Goal: Transaction & Acquisition: Register for event/course

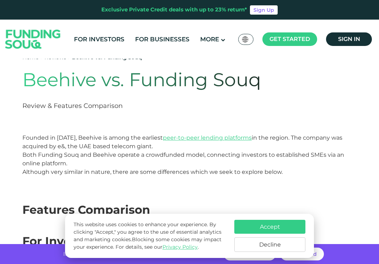
drag, startPoint x: 274, startPoint y: 227, endPoint x: 270, endPoint y: 223, distance: 5.3
click at [274, 227] on button "Accept" at bounding box center [269, 226] width 71 height 14
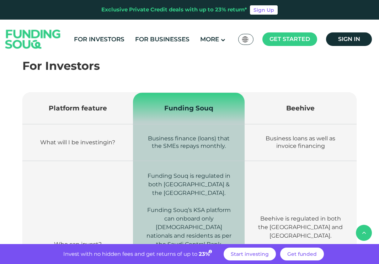
scroll to position [213, 0]
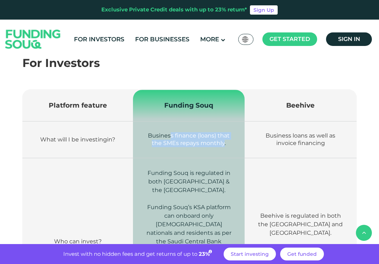
drag, startPoint x: 169, startPoint y: 138, endPoint x: 223, endPoint y: 143, distance: 54.3
click at [223, 143] on span "Business finance (loans) that the SMEs repays monthly." at bounding box center [189, 139] width 82 height 14
drag, startPoint x: 223, startPoint y: 143, endPoint x: 174, endPoint y: 163, distance: 53.8
click at [174, 163] on td "Funding Souq is regulated in both Saudi Arabia & the UAE. Funding Souq’s KSA pl…" at bounding box center [189, 241] width 112 height 167
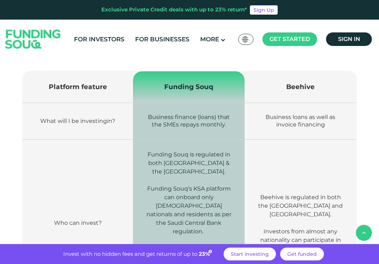
scroll to position [249, 0]
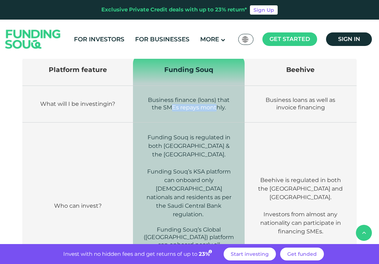
drag, startPoint x: 173, startPoint y: 108, endPoint x: 218, endPoint y: 108, distance: 44.5
click at [218, 108] on span "Business finance (loans) that the SMEs repays monthly." at bounding box center [189, 103] width 82 height 14
drag, startPoint x: 218, startPoint y: 108, endPoint x: 193, endPoint y: 136, distance: 37.0
click at [193, 136] on span "Funding Souq is regulated in both Saudi Arabia & the UAE." at bounding box center [189, 146] width 83 height 24
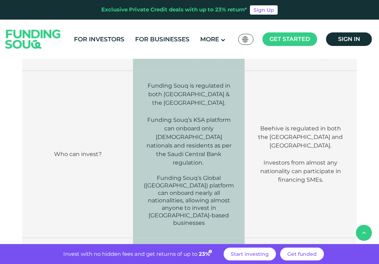
scroll to position [285, 0]
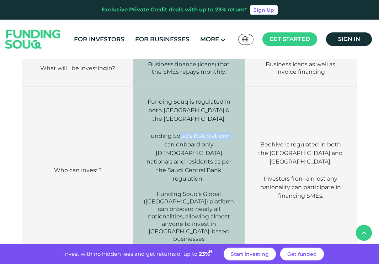
drag, startPoint x: 181, startPoint y: 124, endPoint x: 229, endPoint y: 131, distance: 48.0
click at [229, 132] on p "Funding Souq’s KSA platform can onboard only Saudi nationals and residents as p…" at bounding box center [189, 157] width 90 height 51
drag, startPoint x: 229, startPoint y: 131, endPoint x: 202, endPoint y: 158, distance: 38.2
click at [202, 158] on p "Funding Souq’s KSA platform can onboard only Saudi nationals and residents as p…" at bounding box center [189, 157] width 90 height 51
drag, startPoint x: 168, startPoint y: 109, endPoint x: 223, endPoint y: 109, distance: 55.5
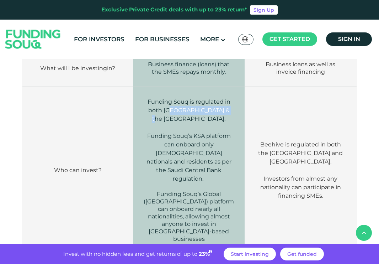
click at [223, 109] on span "Funding Souq is regulated in both Saudi Arabia & the UAE." at bounding box center [189, 110] width 83 height 24
drag, startPoint x: 223, startPoint y: 109, endPoint x: 191, endPoint y: 143, distance: 46.3
click at [191, 143] on span "Funding Souq’s KSA platform can onboard only Saudi nationals and residents as p…" at bounding box center [189, 156] width 85 height 49
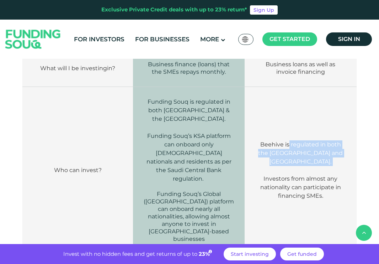
drag, startPoint x: 289, startPoint y: 132, endPoint x: 335, endPoint y: 148, distance: 48.6
click at [335, 148] on p "Beehive is regulated in both the UAE and Oman. Investors from almost any nation…" at bounding box center [300, 170] width 90 height 60
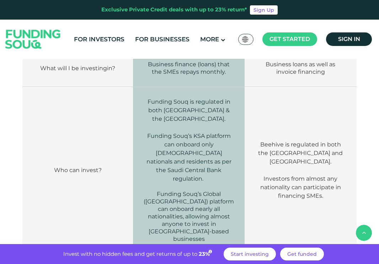
drag, startPoint x: 335, startPoint y: 148, endPoint x: 302, endPoint y: 156, distance: 34.1
click at [302, 156] on span "Beehive is regulated in both the UAE and Oman. Investors from almost any nation…" at bounding box center [300, 170] width 85 height 58
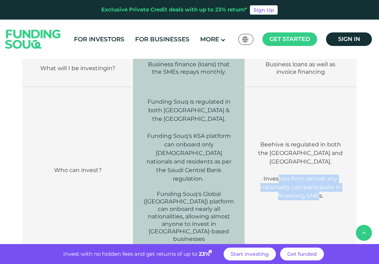
drag, startPoint x: 277, startPoint y: 157, endPoint x: 320, endPoint y: 178, distance: 47.9
click at [320, 178] on span "Beehive is regulated in both the UAE and Oman. Investors from almost any nation…" at bounding box center [300, 170] width 85 height 58
drag, startPoint x: 320, startPoint y: 178, endPoint x: 280, endPoint y: 174, distance: 40.7
click at [280, 174] on span "Beehive is regulated in both the UAE and Oman. Investors from almost any nation…" at bounding box center [300, 170] width 85 height 58
drag, startPoint x: 281, startPoint y: 163, endPoint x: 326, endPoint y: 177, distance: 46.5
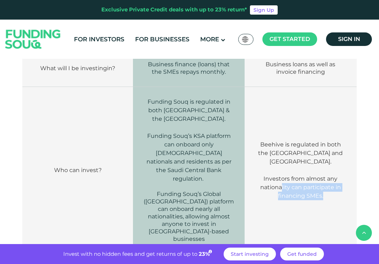
click at [326, 177] on p "Beehive is regulated in both the UAE and Oman. Investors from almost any nation…" at bounding box center [300, 170] width 90 height 60
drag, startPoint x: 326, startPoint y: 177, endPoint x: 290, endPoint y: 193, distance: 39.3
click at [292, 195] on td "Beehive is regulated in both the UAE and Oman. Investors from almost any nation…" at bounding box center [301, 170] width 112 height 167
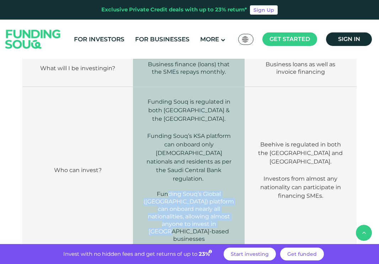
drag, startPoint x: 160, startPoint y: 176, endPoint x: 217, endPoint y: 203, distance: 63.0
click at [217, 203] on td "Funding Souq is regulated in both Saudi Arabia & the UAE. Funding Souq’s KSA pl…" at bounding box center [189, 170] width 112 height 167
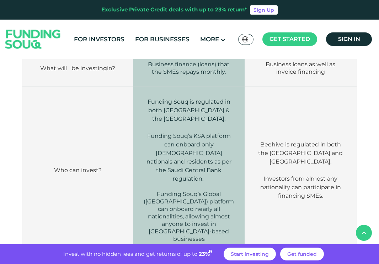
drag, startPoint x: 217, startPoint y: 203, endPoint x: 160, endPoint y: 160, distance: 71.4
click at [160, 160] on p "Funding Souq’s KSA platform can onboard only Saudi nationals and residents as p…" at bounding box center [189, 157] width 90 height 51
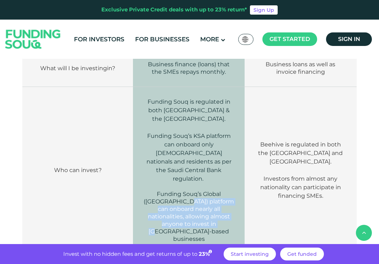
drag, startPoint x: 168, startPoint y: 183, endPoint x: 193, endPoint y: 210, distance: 36.7
click at [193, 210] on span "Funding Souq’s Global (UAE) platform can onboard nearly all nationalities, allo…" at bounding box center [189, 216] width 90 height 52
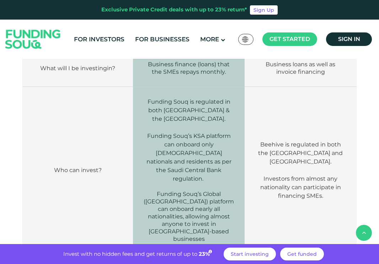
drag, startPoint x: 193, startPoint y: 210, endPoint x: 156, endPoint y: 170, distance: 54.3
click at [156, 170] on td "Funding Souq is regulated in both Saudi Arabia & the UAE. Funding Souq’s KSA pl…" at bounding box center [189, 170] width 112 height 167
drag, startPoint x: 166, startPoint y: 191, endPoint x: 197, endPoint y: 213, distance: 38.6
click at [197, 213] on td "Funding Souq is regulated in both Saudi Arabia & the UAE. Funding Souq’s KSA pl…" at bounding box center [189, 170] width 112 height 167
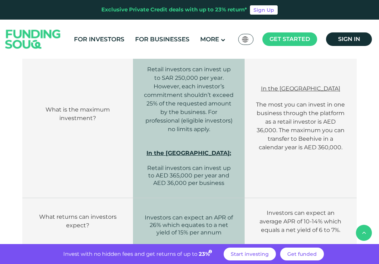
scroll to position [569, 0]
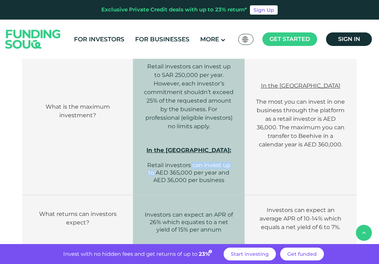
drag, startPoint x: 187, startPoint y: 134, endPoint x: 237, endPoint y: 137, distance: 50.2
click at [237, 137] on td "In Saudi Arabia: Retail investors can invest up to SAR 250,000 per year. Howeve…" at bounding box center [189, 115] width 112 height 159
drag, startPoint x: 237, startPoint y: 137, endPoint x: 173, endPoint y: 149, distance: 65.3
click at [174, 151] on span "In the UAE: Retail investors can invest up to AED 365,000 per year and AED 36,0…" at bounding box center [189, 165] width 85 height 37
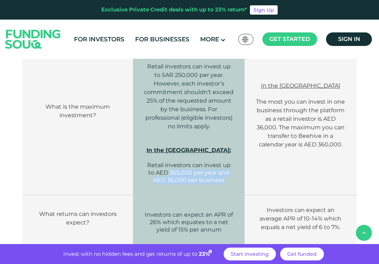
drag, startPoint x: 159, startPoint y: 140, endPoint x: 219, endPoint y: 146, distance: 60.0
click at [219, 146] on p "In the UAE: Retail investors can invest up to AED 365,000 per year and AED 36,0…" at bounding box center [189, 161] width 90 height 45
drag, startPoint x: 219, startPoint y: 146, endPoint x: 184, endPoint y: 157, distance: 36.7
click at [184, 157] on td "In Saudi Arabia: Retail investors can invest up to SAR 250,000 per year. Howeve…" at bounding box center [189, 115] width 112 height 159
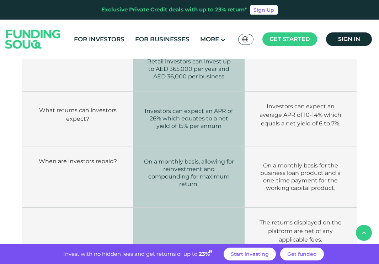
scroll to position [676, 0]
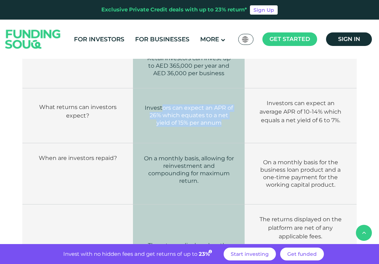
drag, startPoint x: 163, startPoint y: 76, endPoint x: 220, endPoint y: 97, distance: 61.0
click at [220, 97] on td "Investors can expect an APR of 26% which equates to a net yield of 15% per annum" at bounding box center [189, 115] width 112 height 55
drag, startPoint x: 220, startPoint y: 97, endPoint x: 176, endPoint y: 104, distance: 45.0
click at [176, 104] on td "Investors can expect an APR of 26% which equates to a net yield of 15% per annum" at bounding box center [189, 115] width 112 height 55
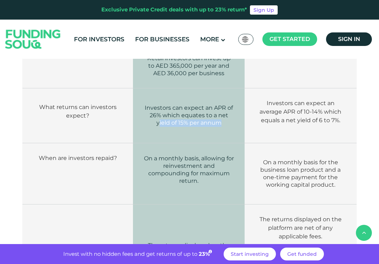
drag, startPoint x: 159, startPoint y: 89, endPoint x: 229, endPoint y: 92, distance: 69.4
click at [229, 92] on td "Investors can expect an APR of 26% which equates to a net yield of 15% per annum" at bounding box center [189, 115] width 112 height 55
drag, startPoint x: 229, startPoint y: 92, endPoint x: 171, endPoint y: 111, distance: 60.5
click at [171, 143] on td "On a monthly basis, allowing for reinvestment and compounding for maximum retur…" at bounding box center [189, 173] width 112 height 61
drag, startPoint x: 274, startPoint y: 88, endPoint x: 345, endPoint y: 89, distance: 70.8
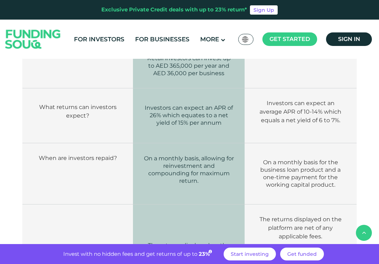
click at [345, 99] on p "Investors can expect an average APR of 10-14% which equals a net yield of 6 to …" at bounding box center [300, 112] width 90 height 26
drag, startPoint x: 345, startPoint y: 89, endPoint x: 290, endPoint y: 107, distance: 58.0
click at [290, 107] on td "Investors can expect an average APR of 10-14% which equals a net yield of 6 to …" at bounding box center [301, 115] width 112 height 55
drag, startPoint x: 295, startPoint y: 79, endPoint x: 348, endPoint y: 79, distance: 53.4
click at [348, 88] on td "Investors can expect an average APR of 10-14% which equals a net yield of 6 to …" at bounding box center [301, 115] width 112 height 55
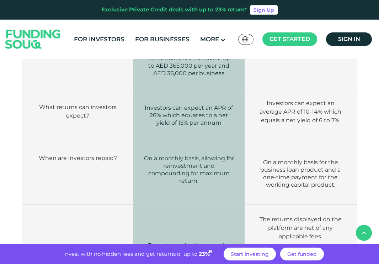
drag
click at [335, 102] on td "Investors can expect an average APR of 10-14% which equals a net yield of 6 to …" at bounding box center [301, 115] width 112 height 55
click at [349, 88] on td "Investors can expect an average APR of 10-14% which equals a net yield of 6 to …" at bounding box center [301, 115] width 112 height 55
click at [338, 106] on td "Investors can expect an average APR of 10-14% which equals a net yield of 6 to …" at bounding box center [301, 115] width 112 height 55
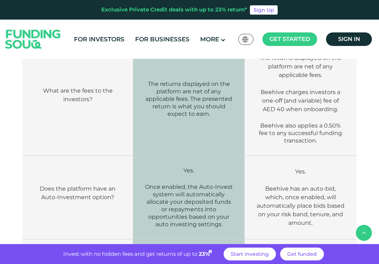
scroll to position [854, 0]
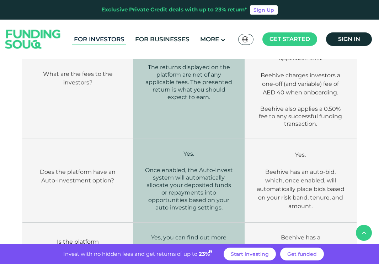
click at [112, 34] on link "For Investors" at bounding box center [99, 39] width 54 height 12
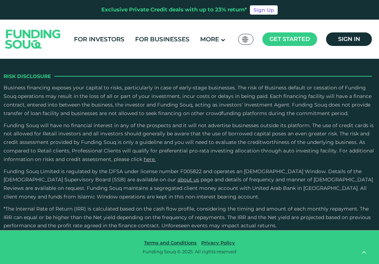
scroll to position [1067, 0]
drag, startPoint x: 110, startPoint y: 123, endPoint x: 149, endPoint y: 138, distance: 41.9
drag, startPoint x: 149, startPoint y: 138, endPoint x: 142, endPoint y: 160, distance: 23.0
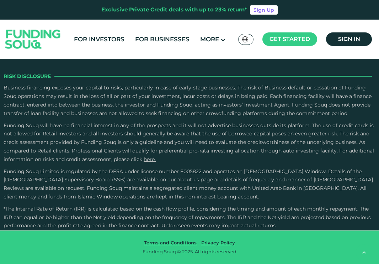
scroll to position [2241, 0]
drag, startPoint x: 22, startPoint y: 113, endPoint x: 85, endPoint y: 118, distance: 63.1
drag, startPoint x: 85, startPoint y: 118, endPoint x: 59, endPoint y: 143, distance: 36.0
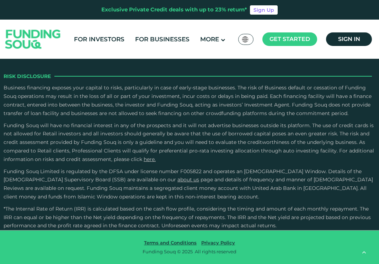
scroll to position [2645, 0]
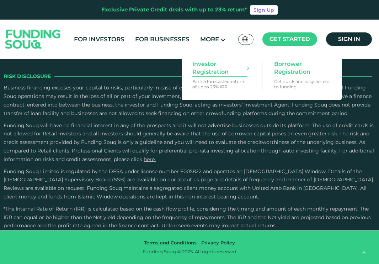
click at [206, 69] on span "Investor Registration" at bounding box center [219, 68] width 55 height 16
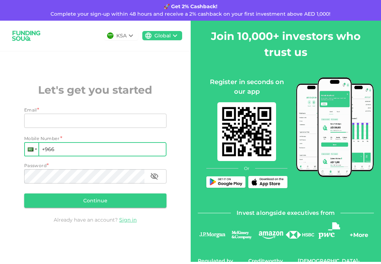
click at [35, 149] on div at bounding box center [36, 148] width 2 height 1
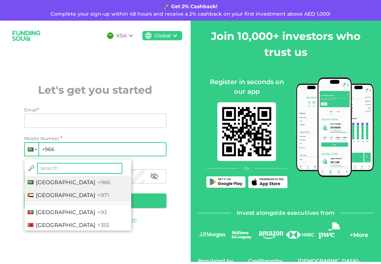
click at [62, 192] on span "[GEOGRAPHIC_DATA]" at bounding box center [65, 194] width 59 height 7
type input "+971"
